Goal: Check status: Check status

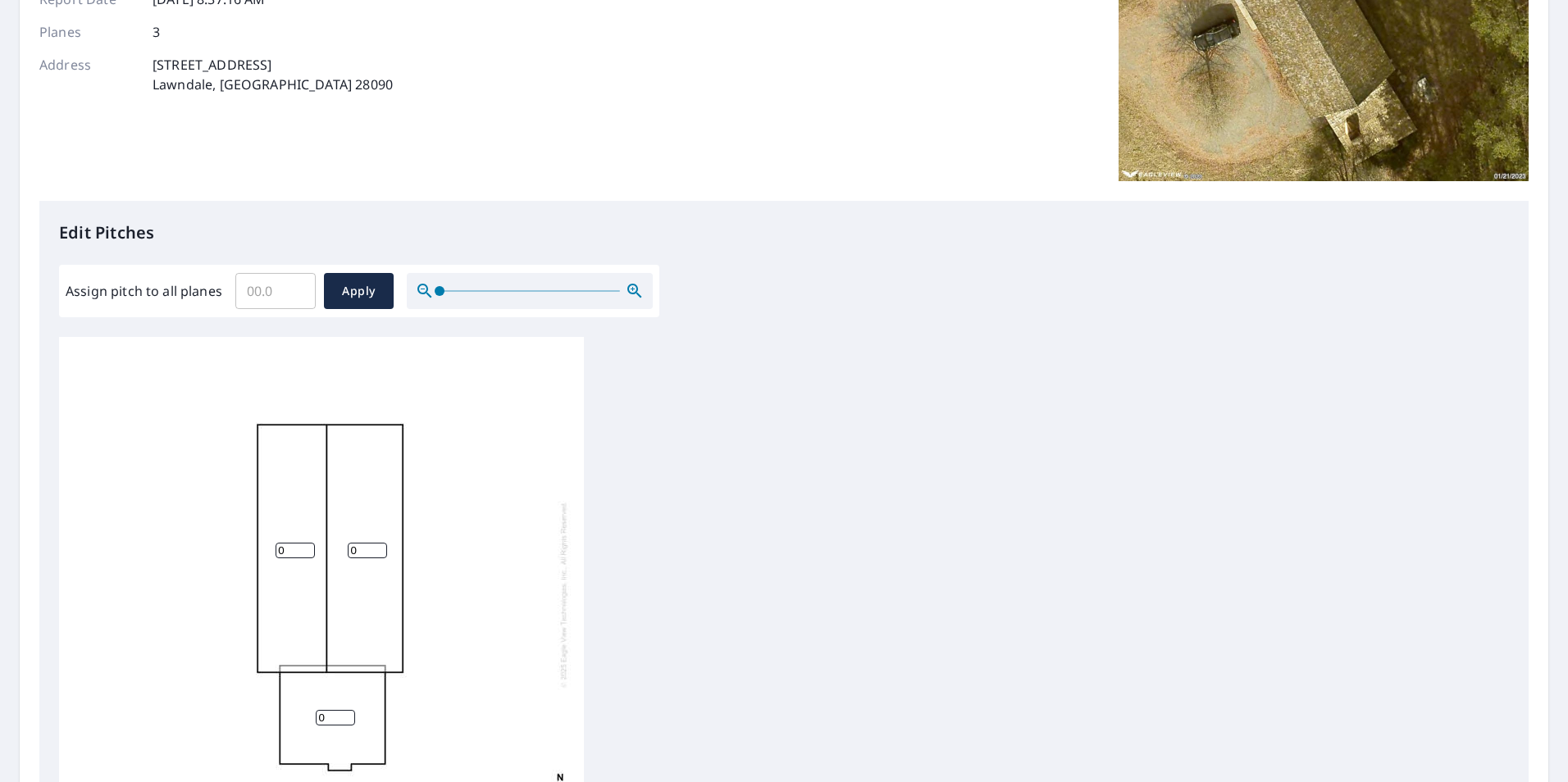
scroll to position [246, 0]
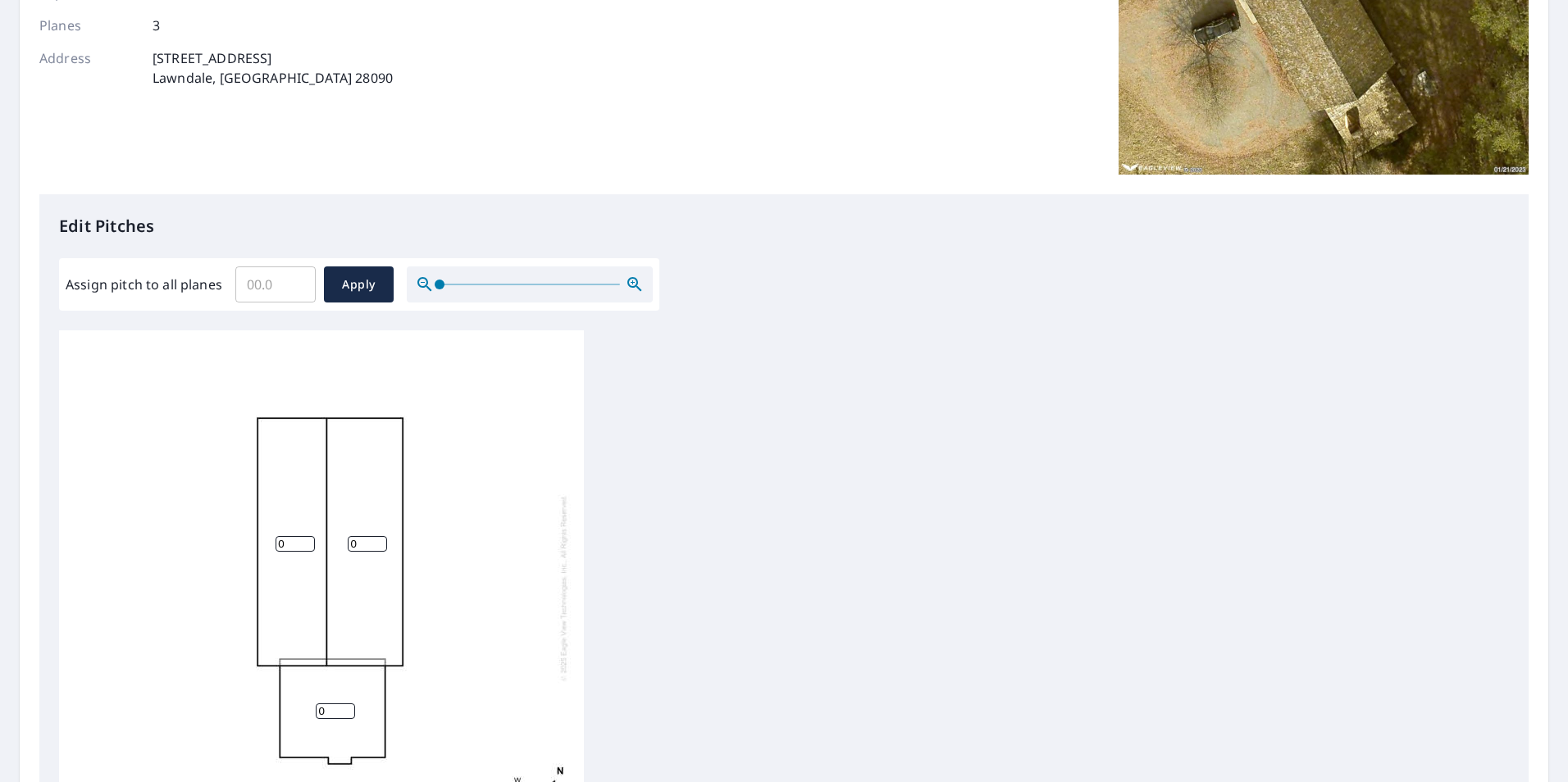
click at [287, 538] on input "0" at bounding box center [295, 544] width 39 height 16
type input "9"
type input "5"
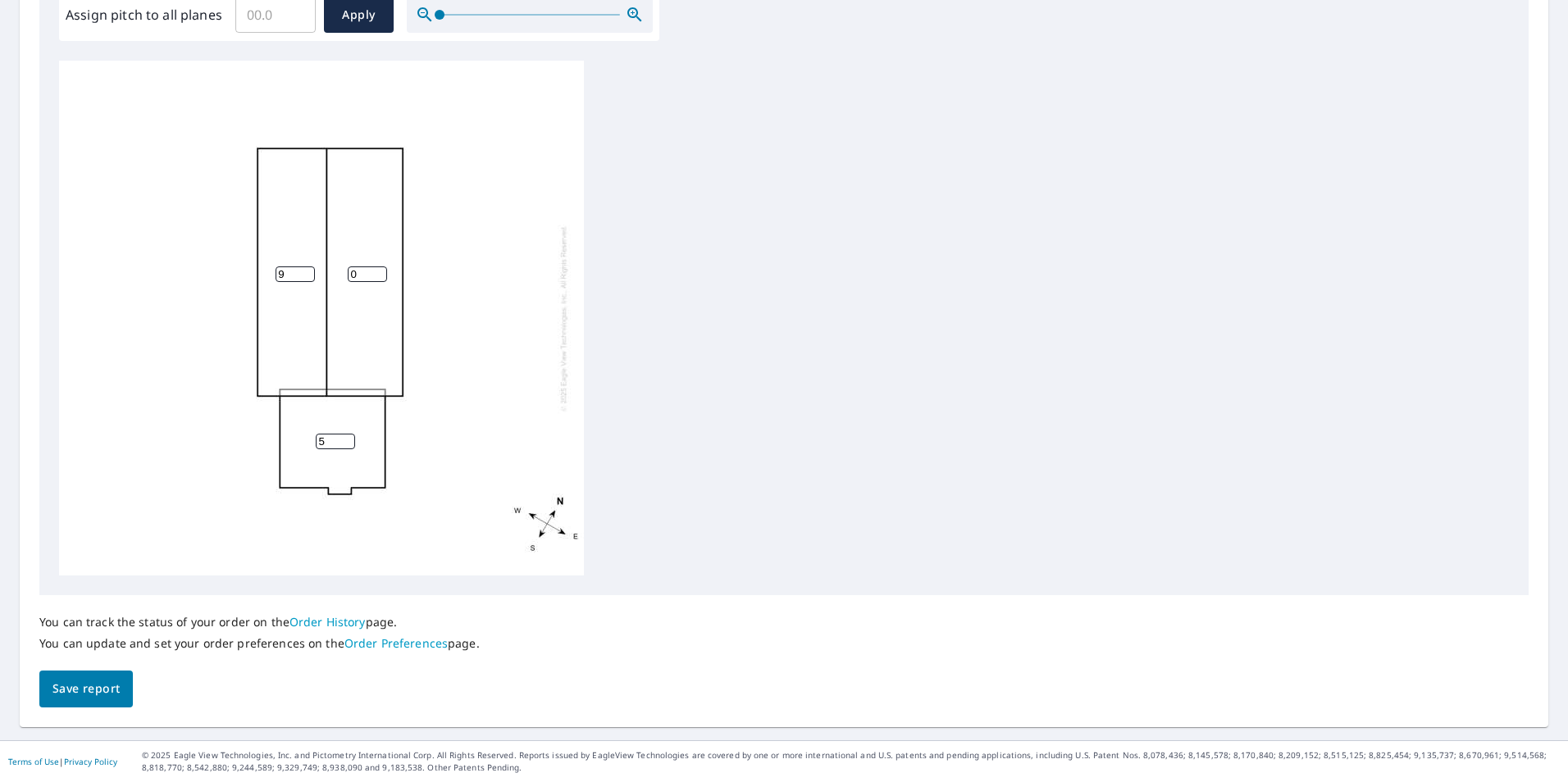
click at [360, 280] on input "0" at bounding box center [367, 274] width 39 height 16
type input "9"
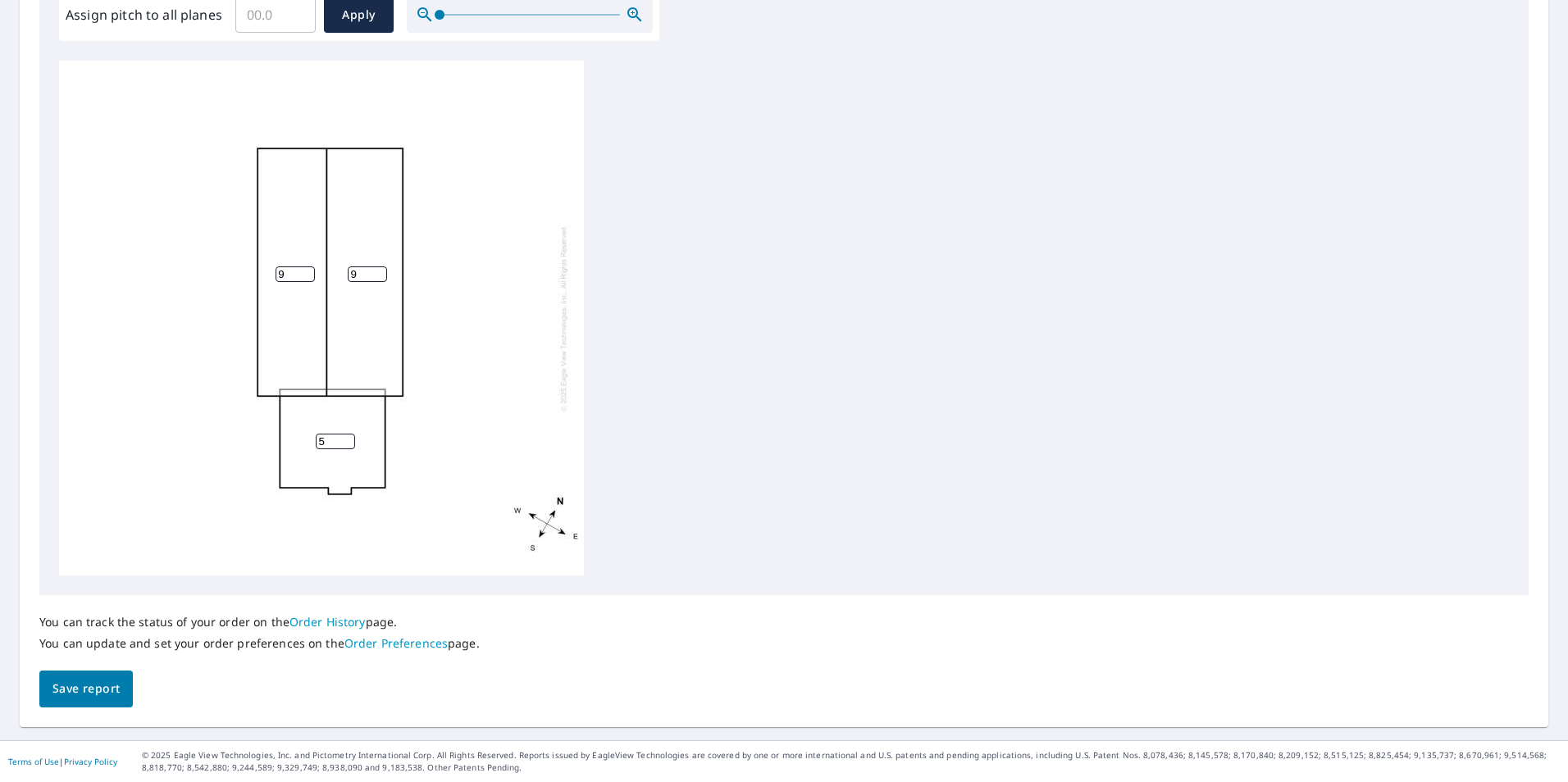
click at [107, 662] on div "You can track the status of your order on the Order History page. You can updat…" at bounding box center [259, 633] width 440 height 76
click at [84, 684] on span "Save report" at bounding box center [86, 689] width 67 height 21
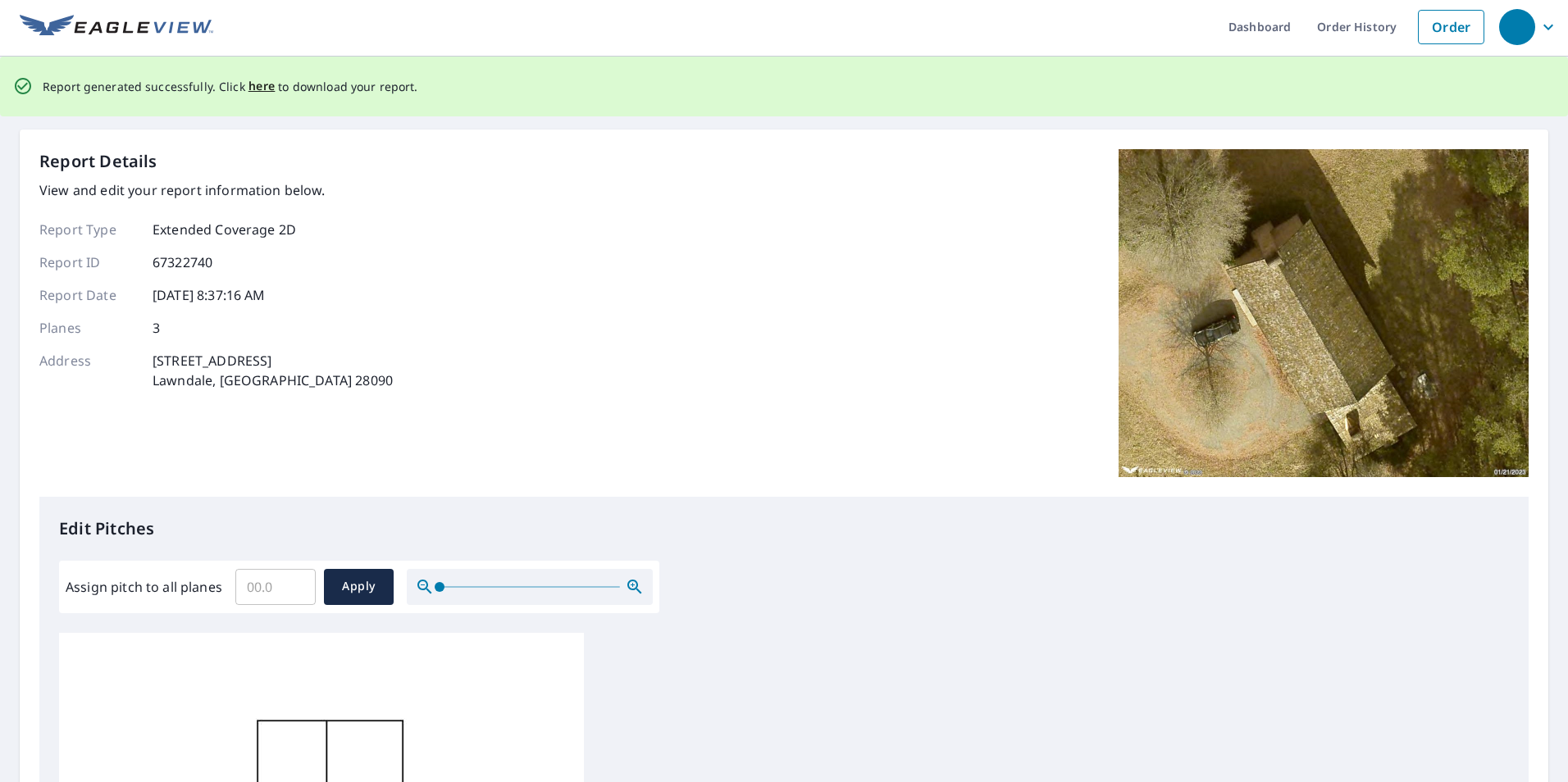
scroll to position [0, 0]
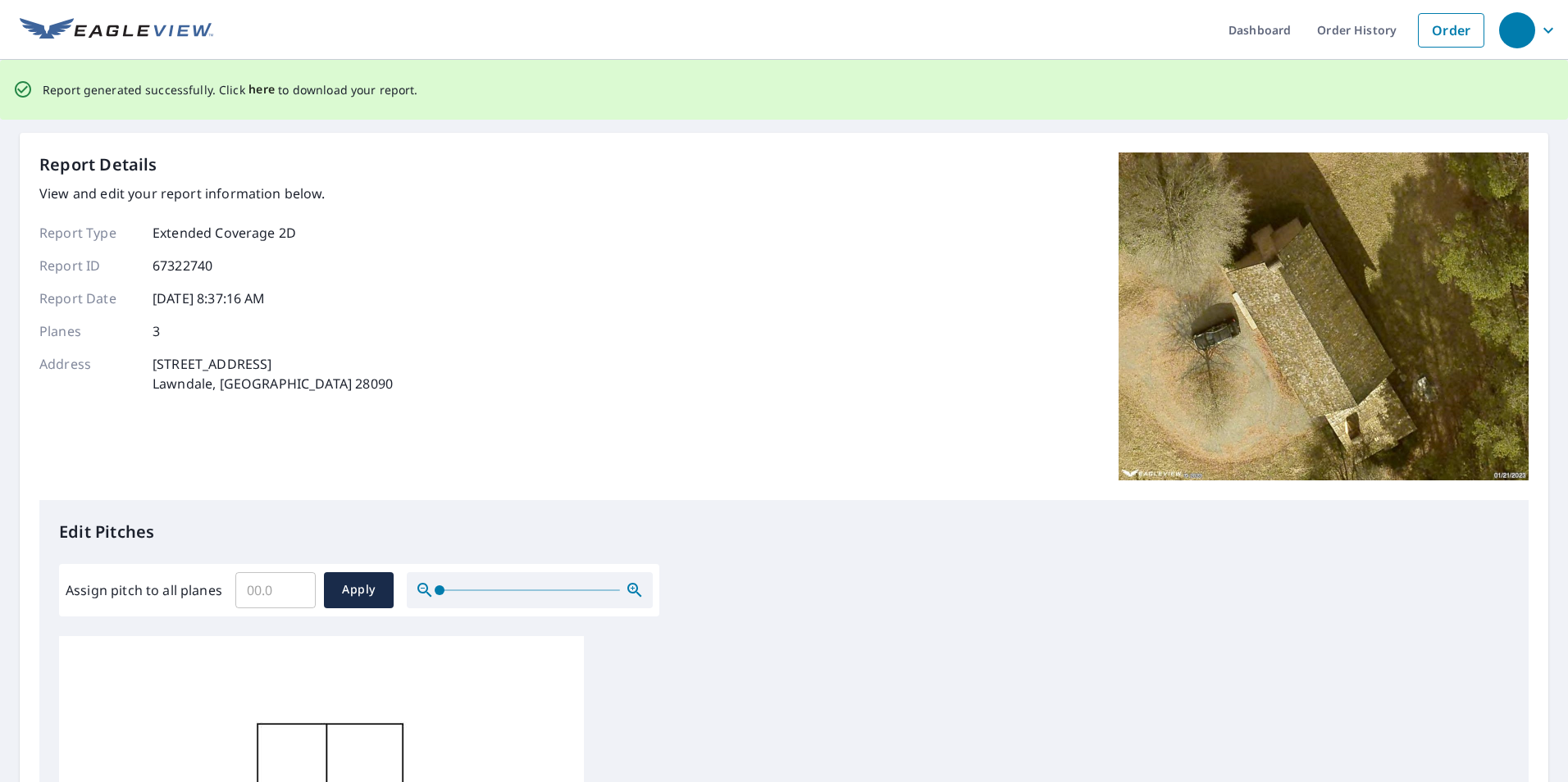
click at [260, 87] on span "here" at bounding box center [262, 90] width 27 height 21
